Goal: Task Accomplishment & Management: Use online tool/utility

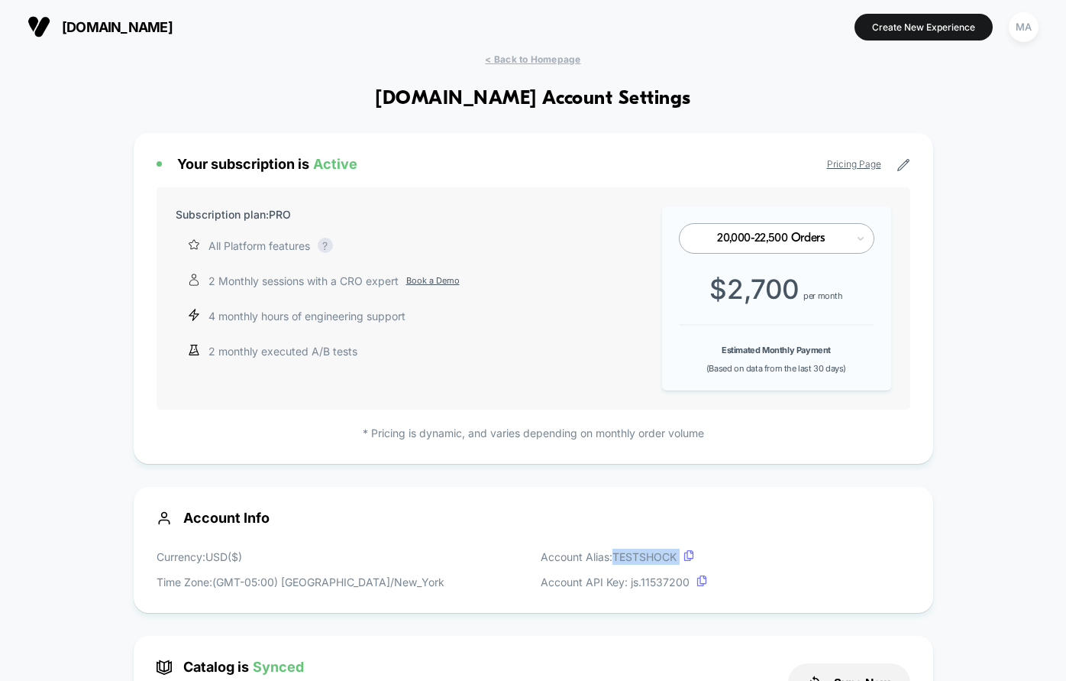
scroll to position [206, 0]
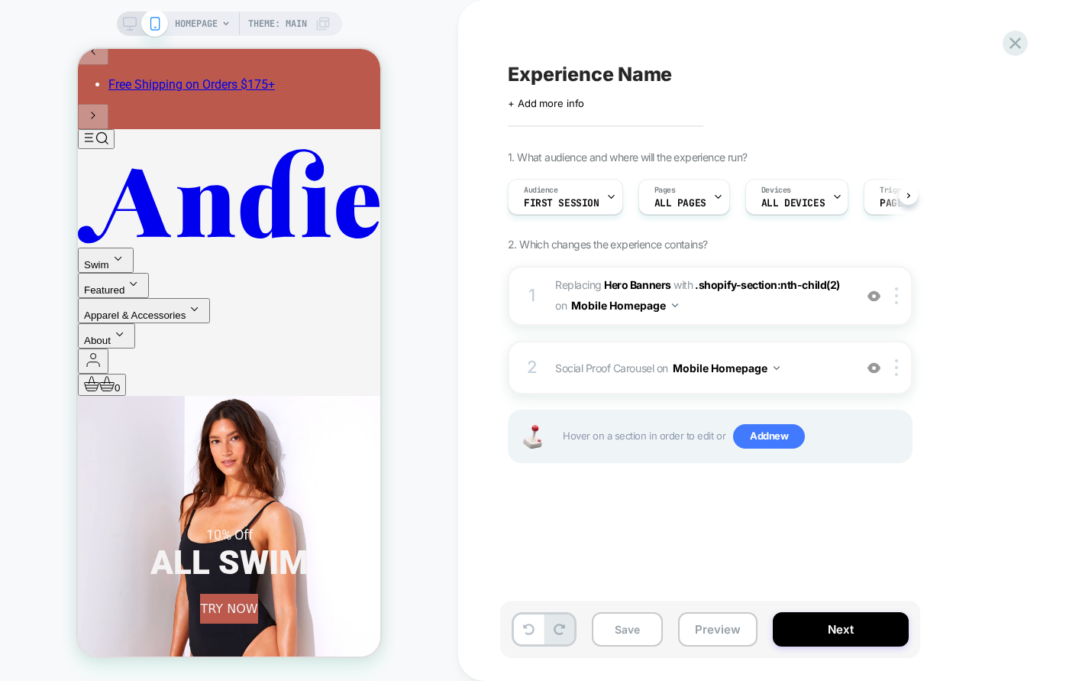
scroll to position [0, 1]
click at [1014, 47] on icon at bounding box center [1015, 43] width 21 height 21
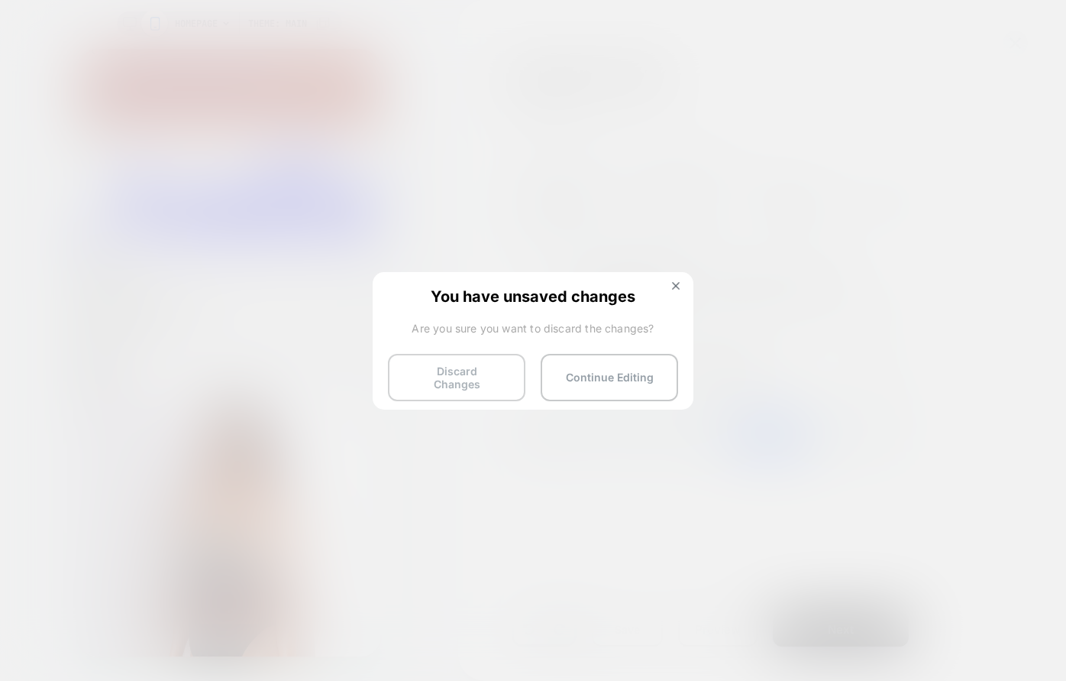
click at [480, 377] on button "Discard Changes" at bounding box center [456, 377] width 137 height 47
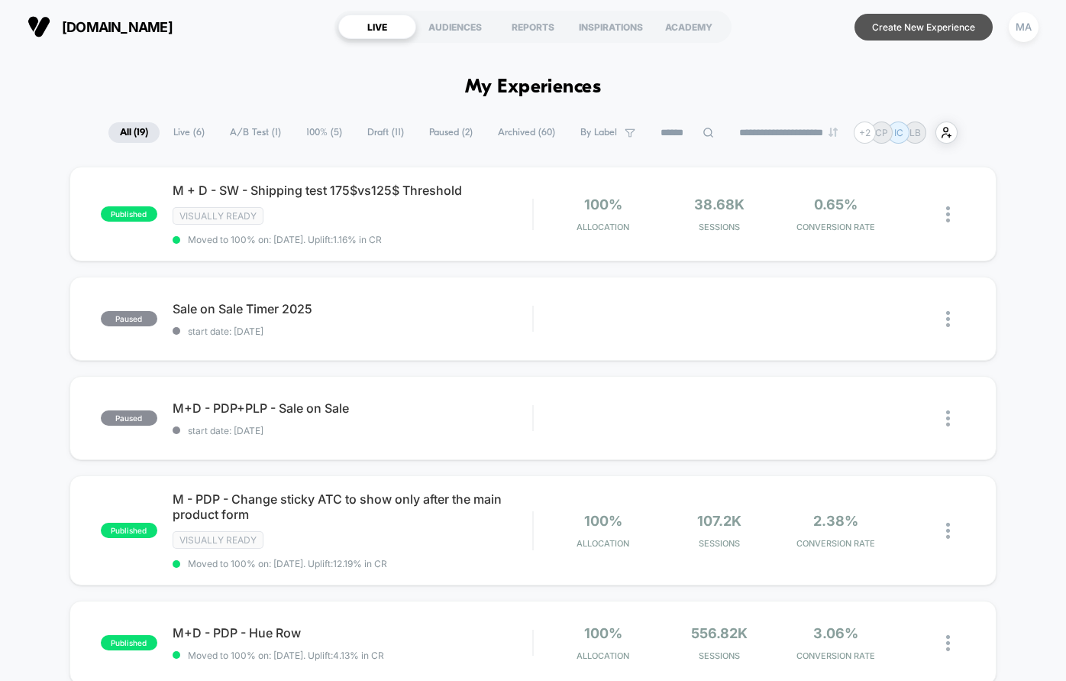
click at [921, 23] on button "Create New Experience" at bounding box center [924, 27] width 138 height 27
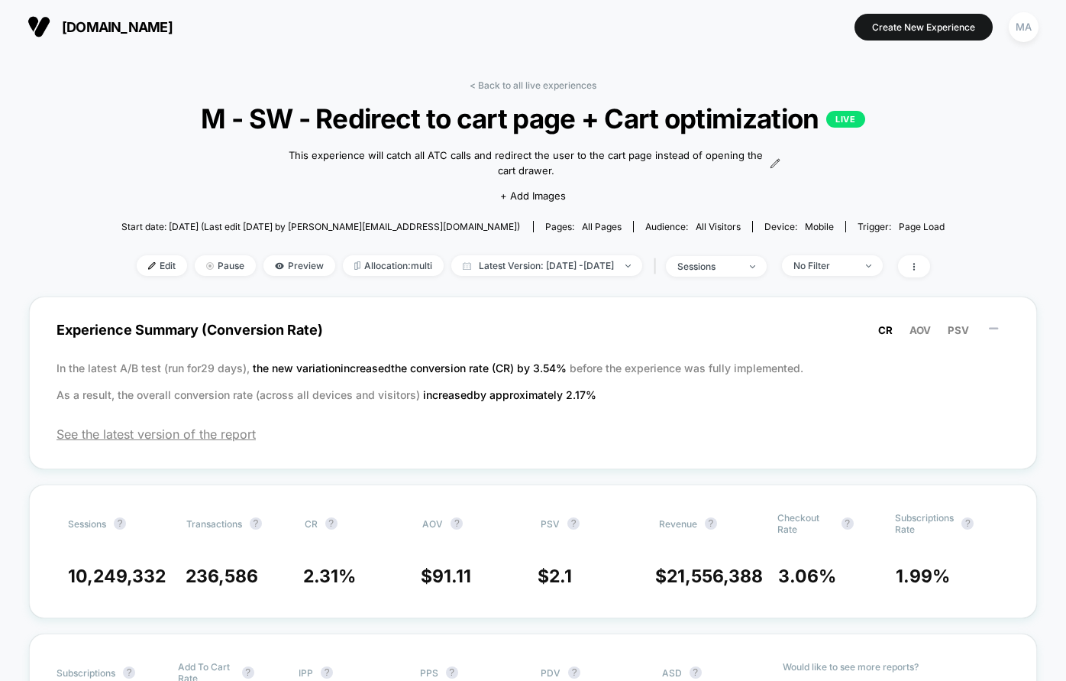
scroll to position [1173, 0]
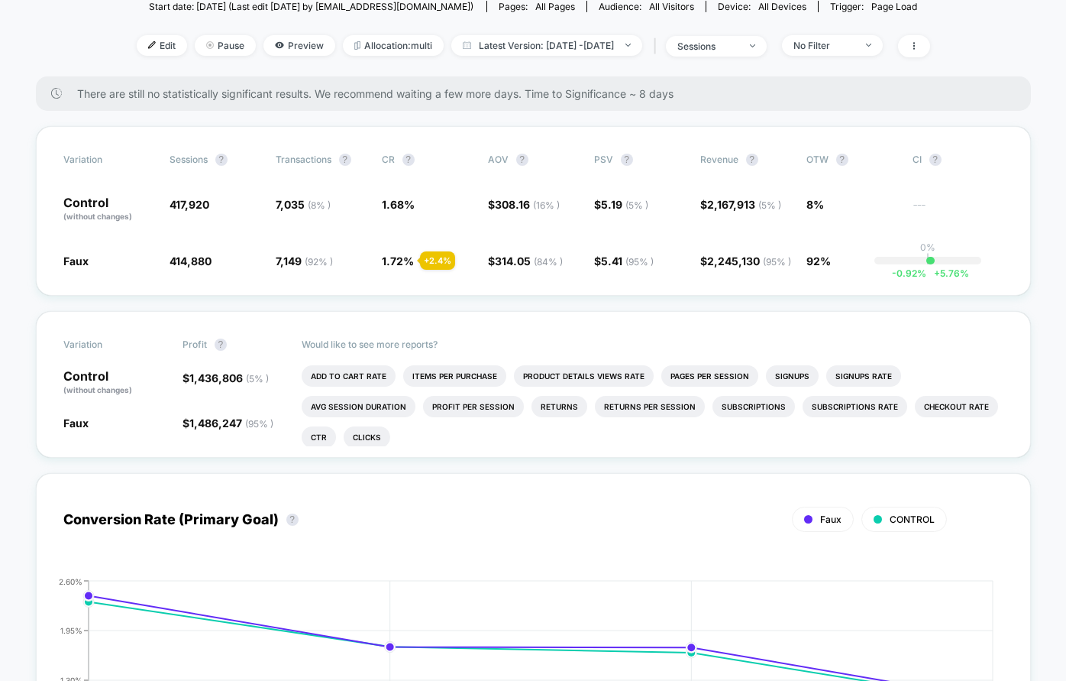
scroll to position [190, 0]
